Goal: Transaction & Acquisition: Obtain resource

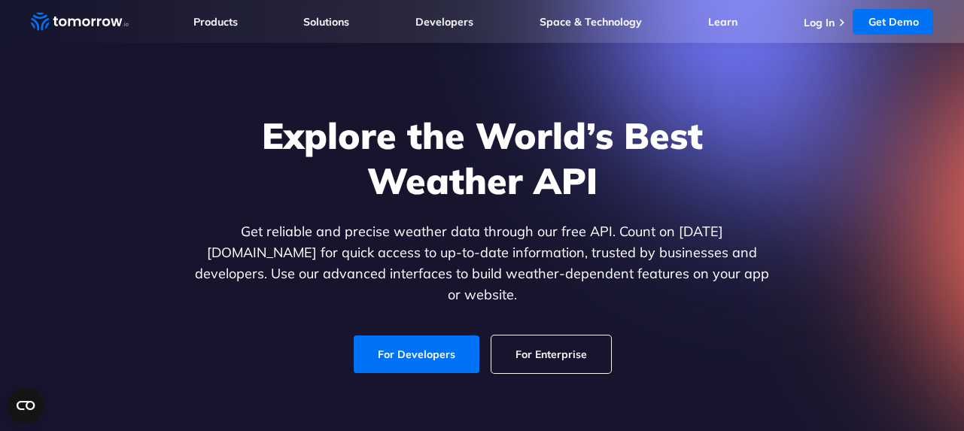
scroll to position [75, 0]
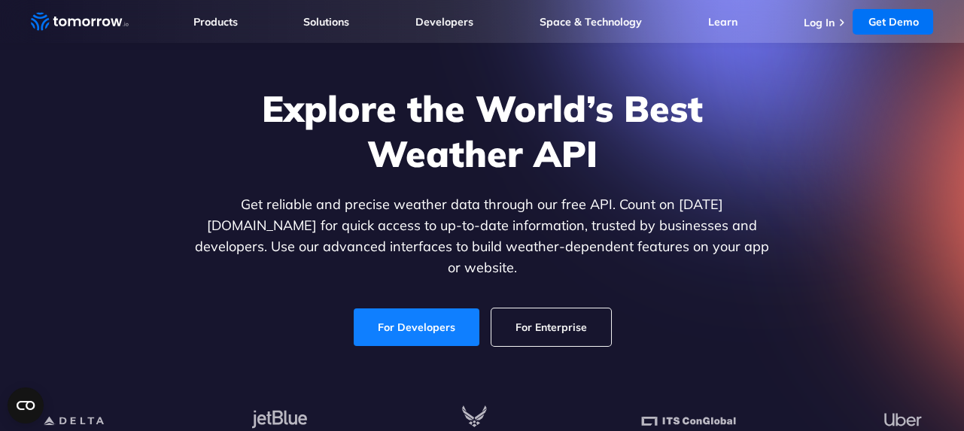
click at [427, 309] on link "For Developers" at bounding box center [417, 328] width 126 height 38
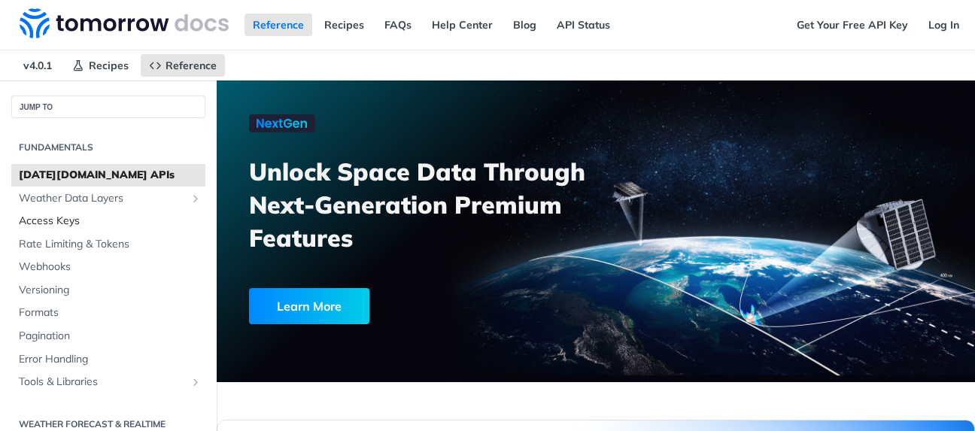
click at [65, 220] on span "Access Keys" at bounding box center [110, 221] width 183 height 15
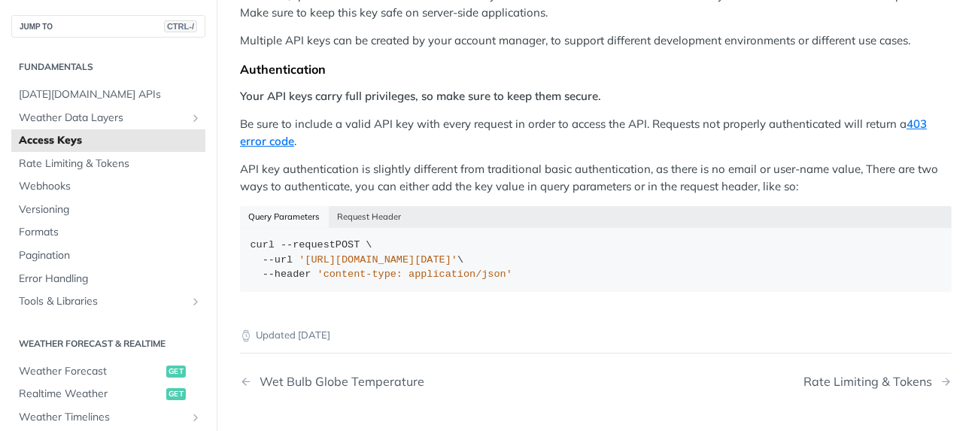
scroll to position [245, 0]
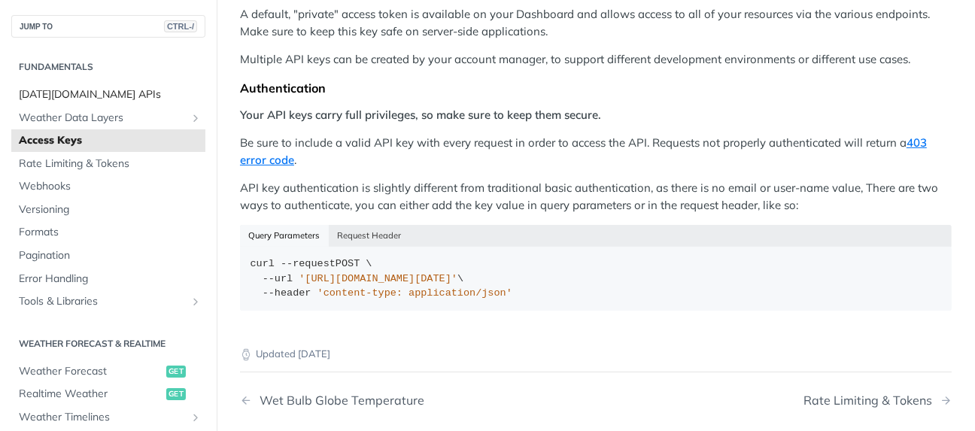
click at [91, 93] on span "[DATE][DOMAIN_NAME] APIs" at bounding box center [110, 94] width 183 height 15
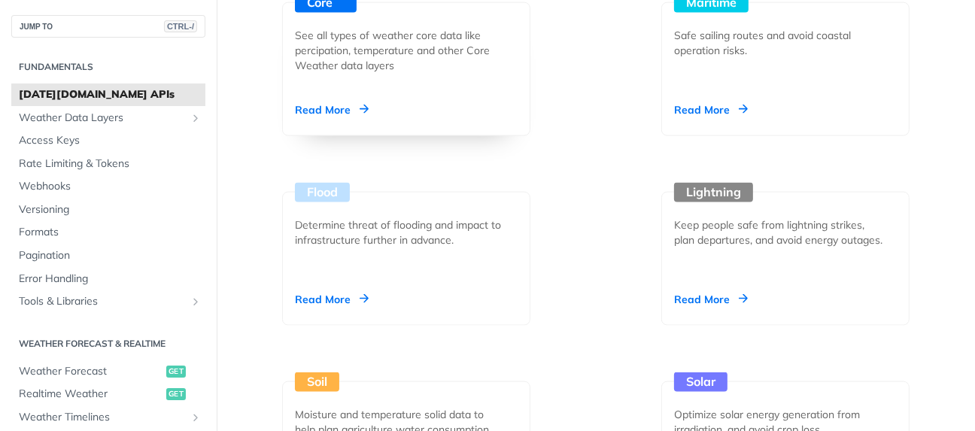
scroll to position [2126, 0]
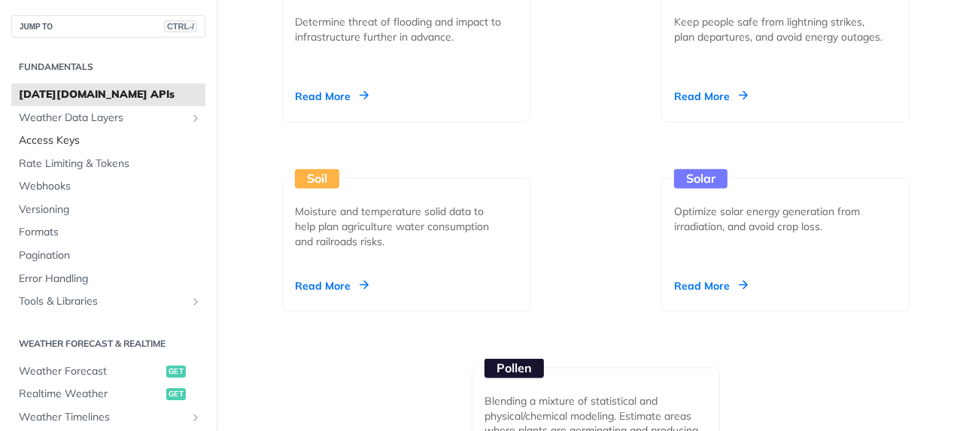
click at [45, 138] on span "Access Keys" at bounding box center [110, 140] width 183 height 15
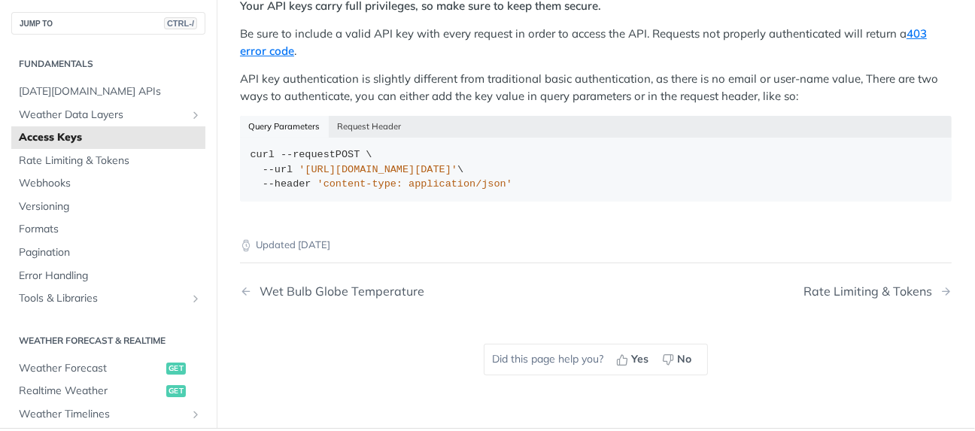
scroll to position [320, 0]
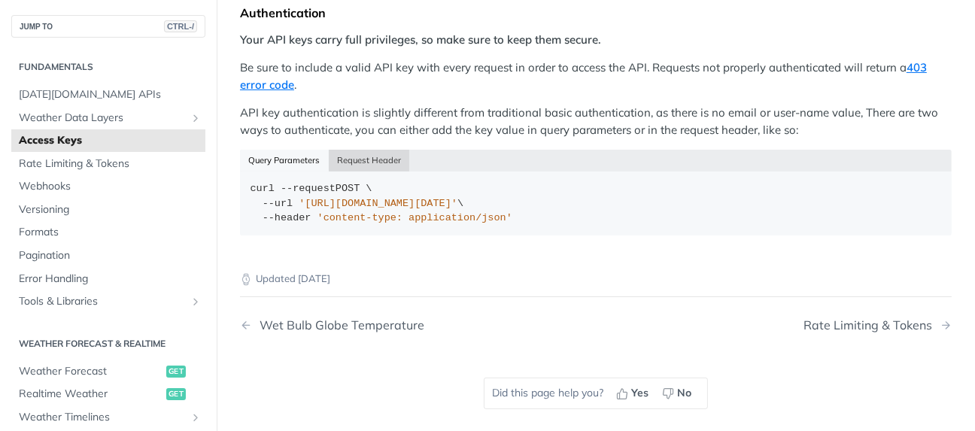
click at [375, 155] on button "Request Header" at bounding box center [369, 160] width 81 height 21
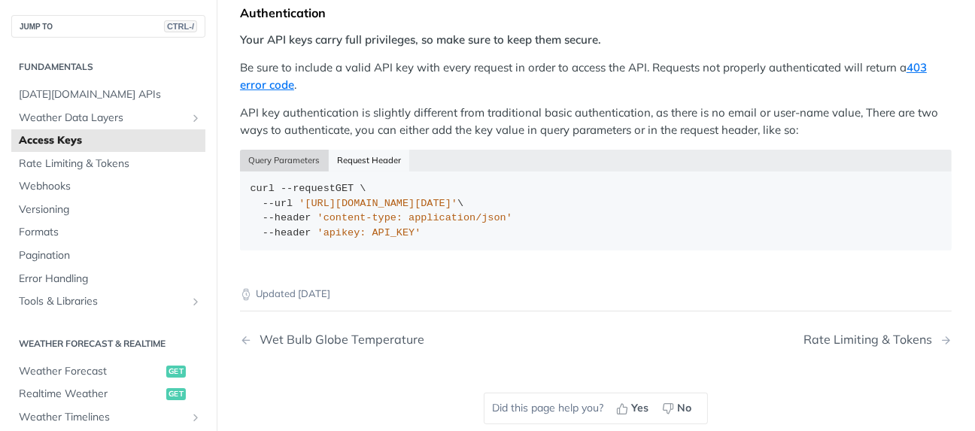
click at [289, 162] on button "Query Parameters" at bounding box center [284, 160] width 89 height 21
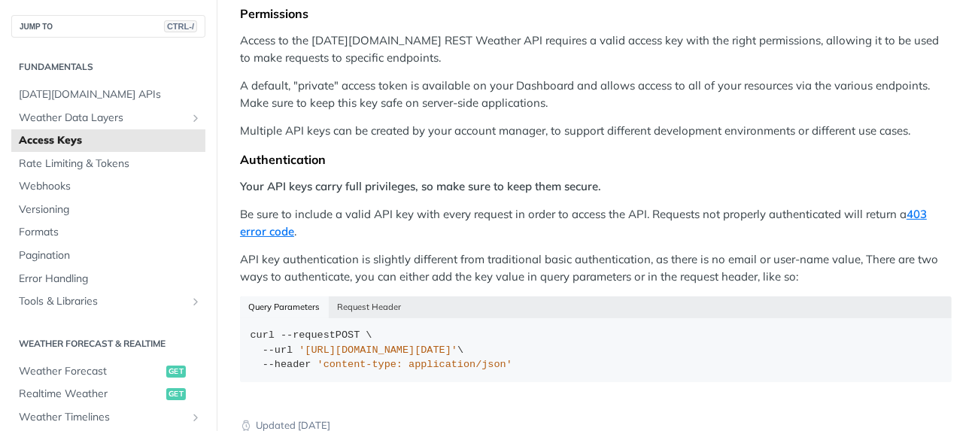
scroll to position [0, 0]
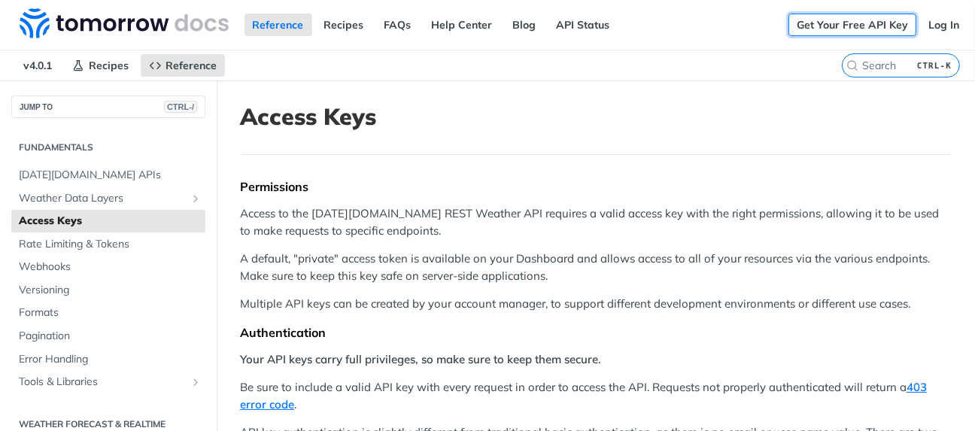
click at [830, 23] on link "Get Your Free API Key" at bounding box center [853, 25] width 128 height 23
